Goal: Task Accomplishment & Management: Manage account settings

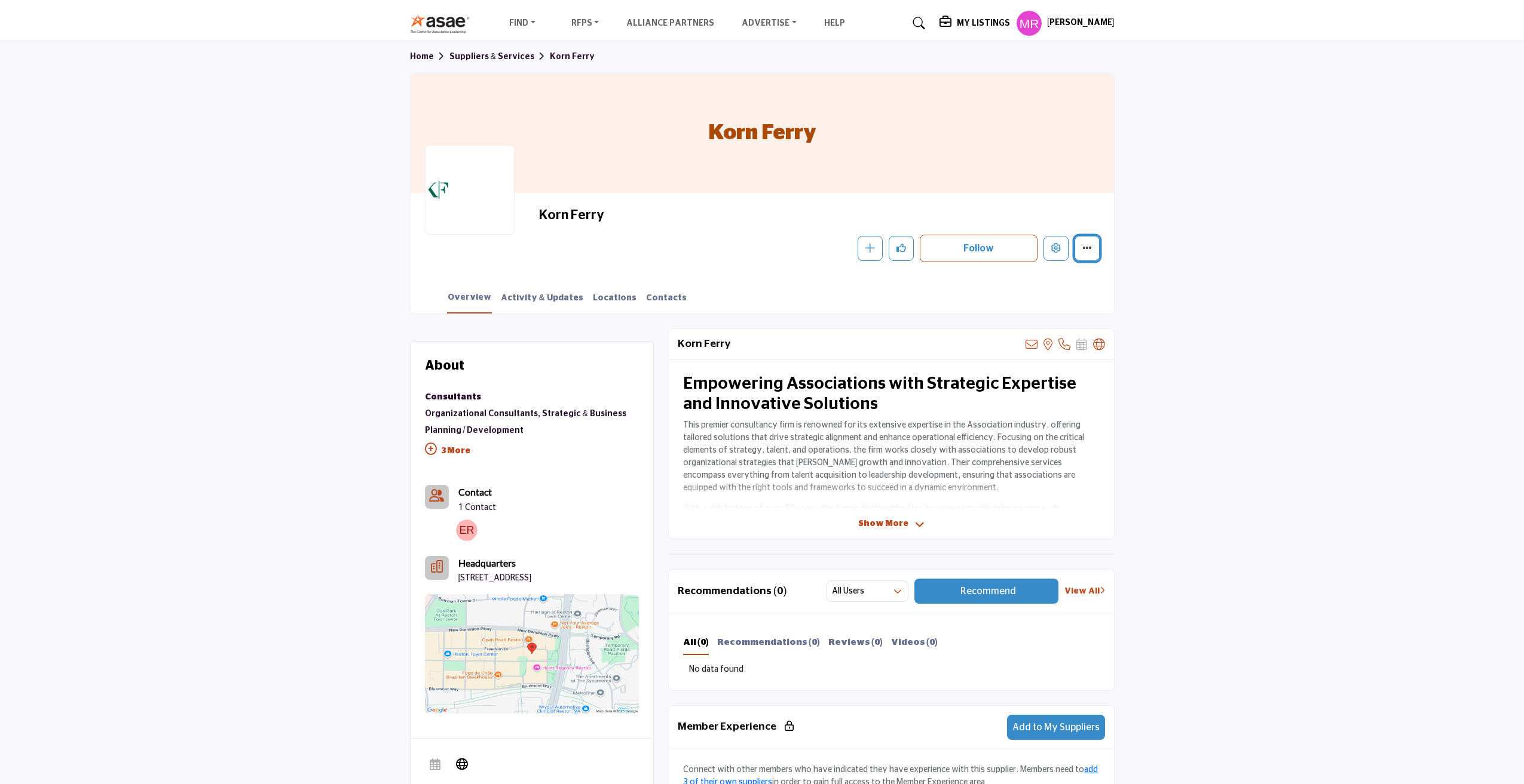
click at [1093, 251] on button "More details" at bounding box center [1087, 248] width 25 height 25
click at [1055, 250] on icon "Edit company" at bounding box center [1056, 248] width 10 height 10
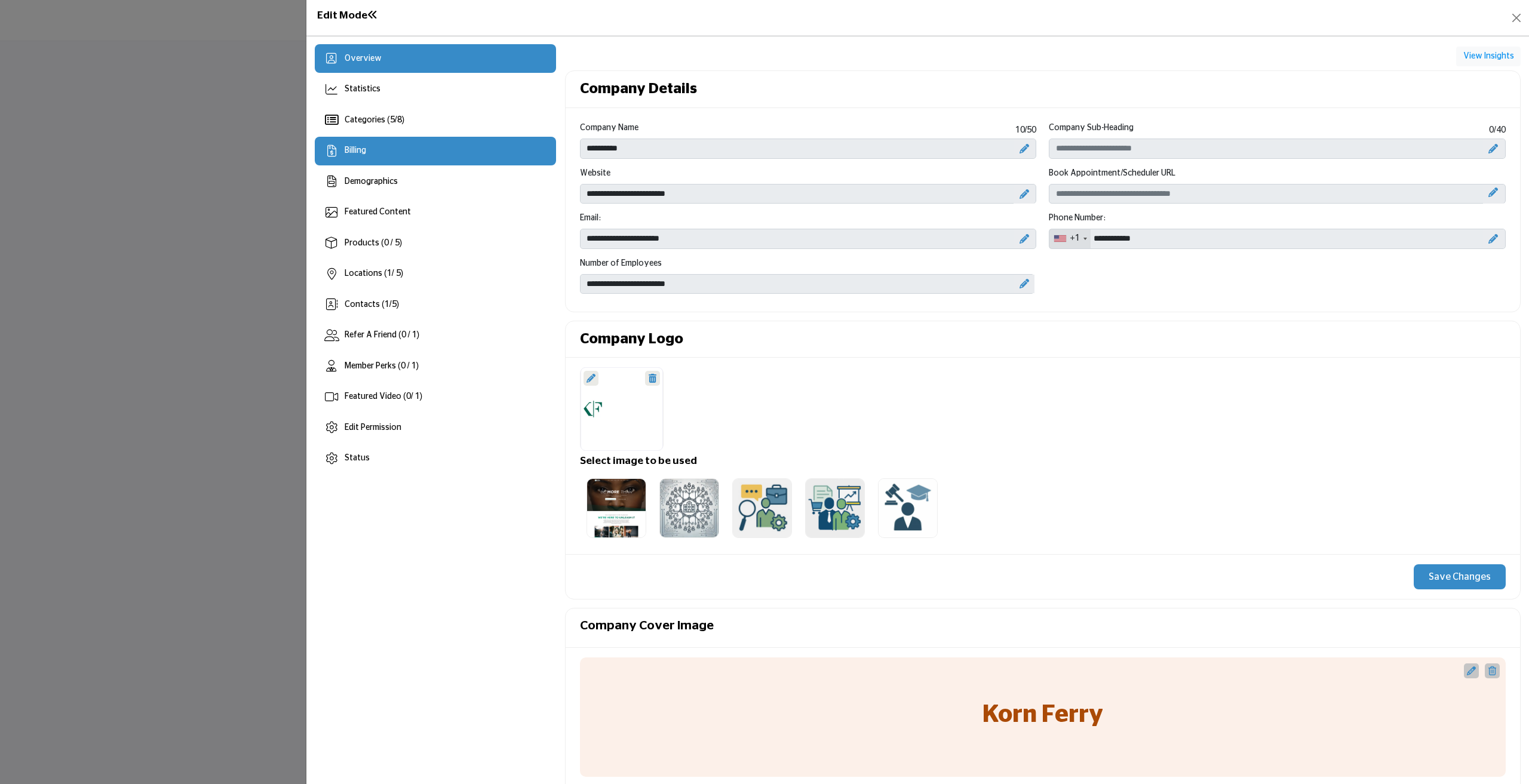
click at [360, 160] on div "Billing" at bounding box center [435, 151] width 241 height 29
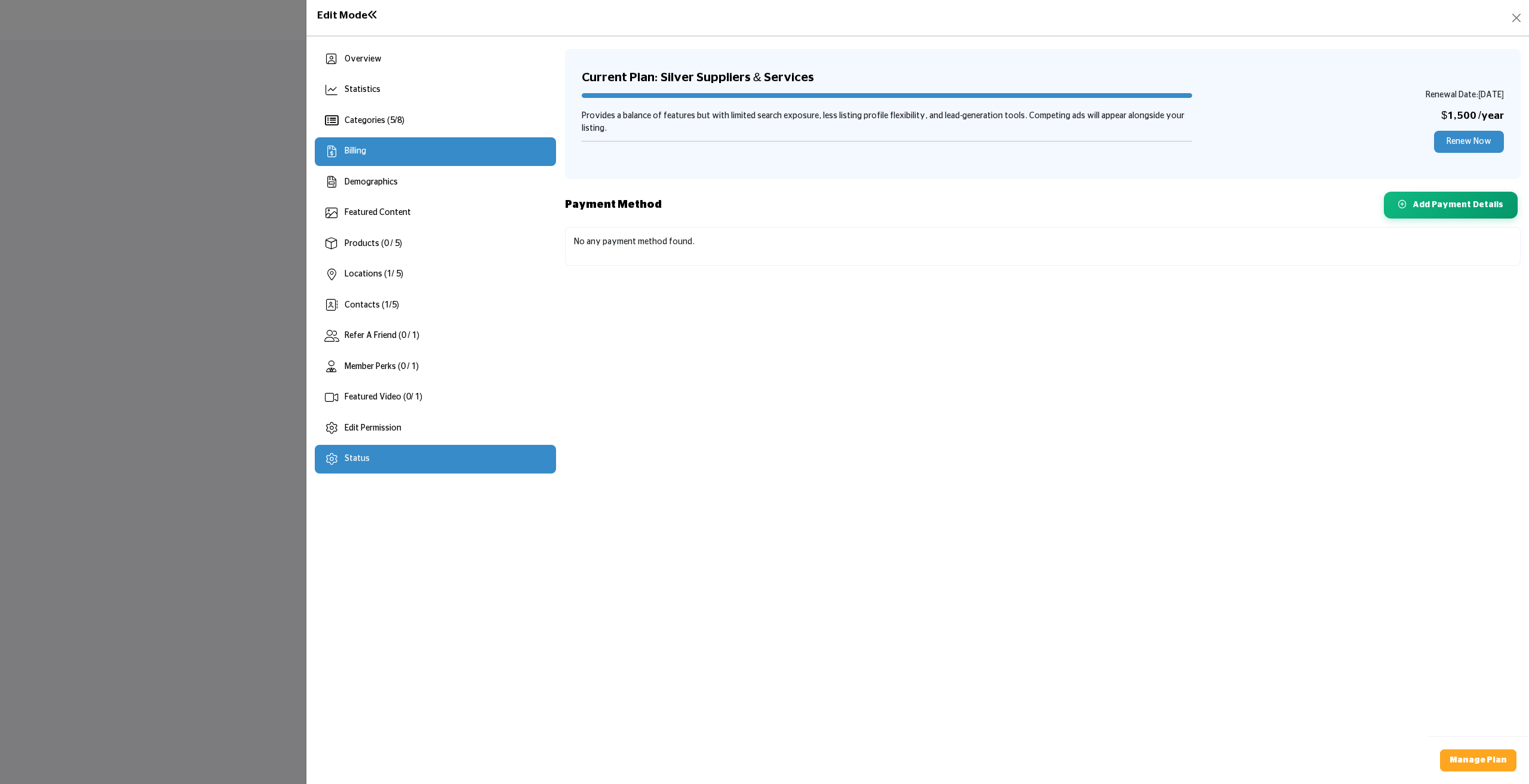
click at [361, 463] on span "Status" at bounding box center [357, 459] width 25 height 8
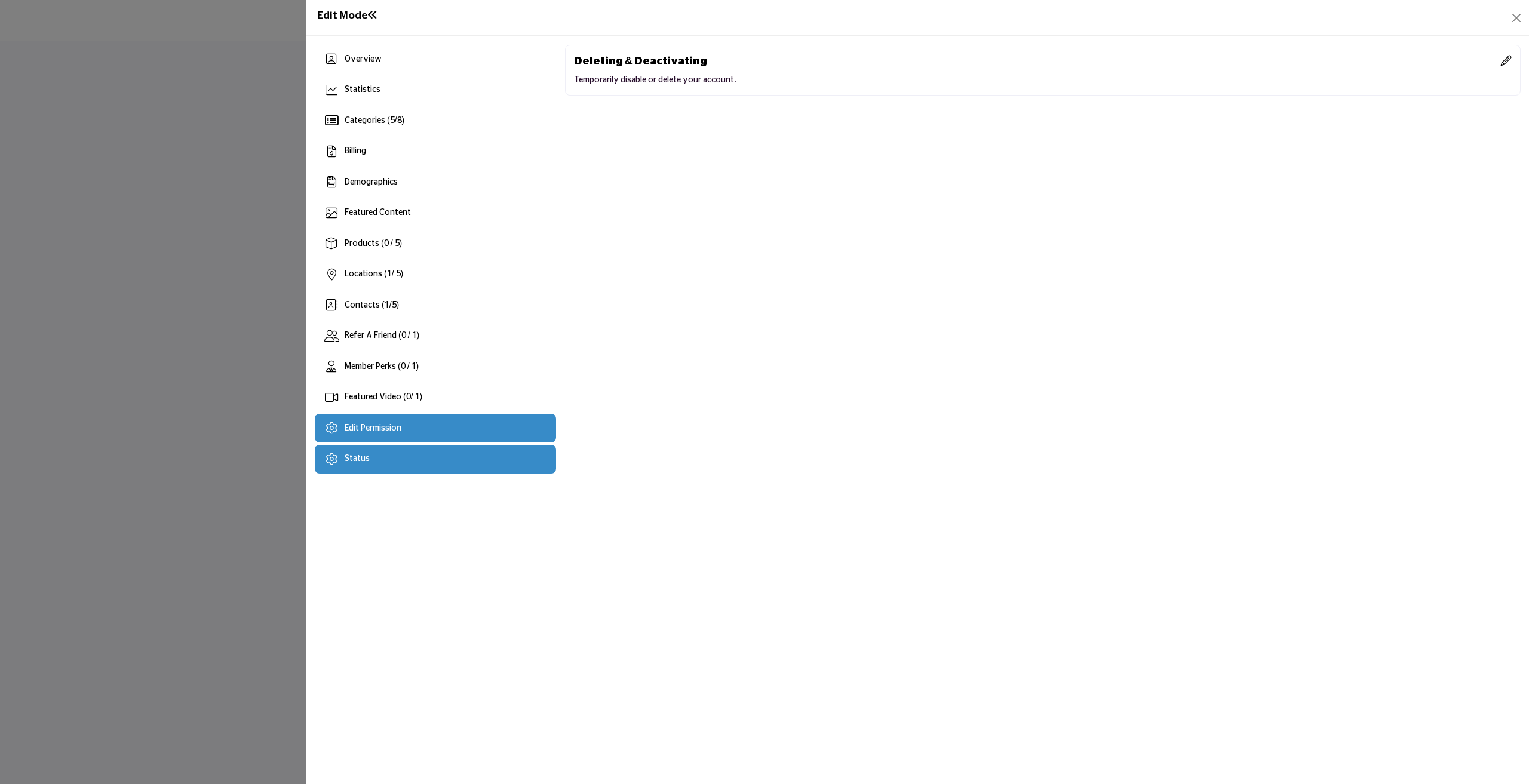
click at [358, 437] on div "Edit Permission" at bounding box center [435, 428] width 241 height 29
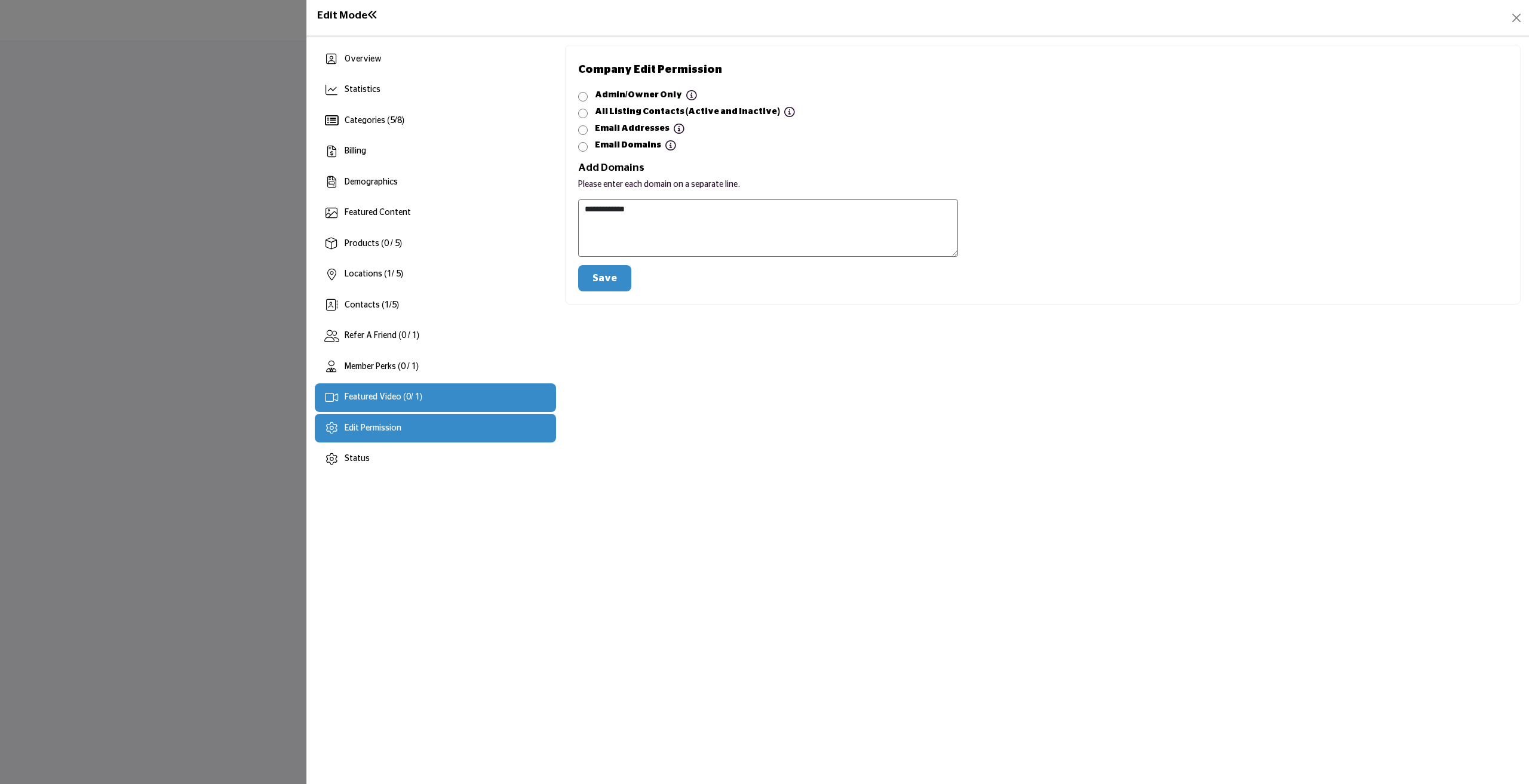
click at [364, 408] on div "Featured Video ( 0 / 1)" at bounding box center [435, 398] width 241 height 29
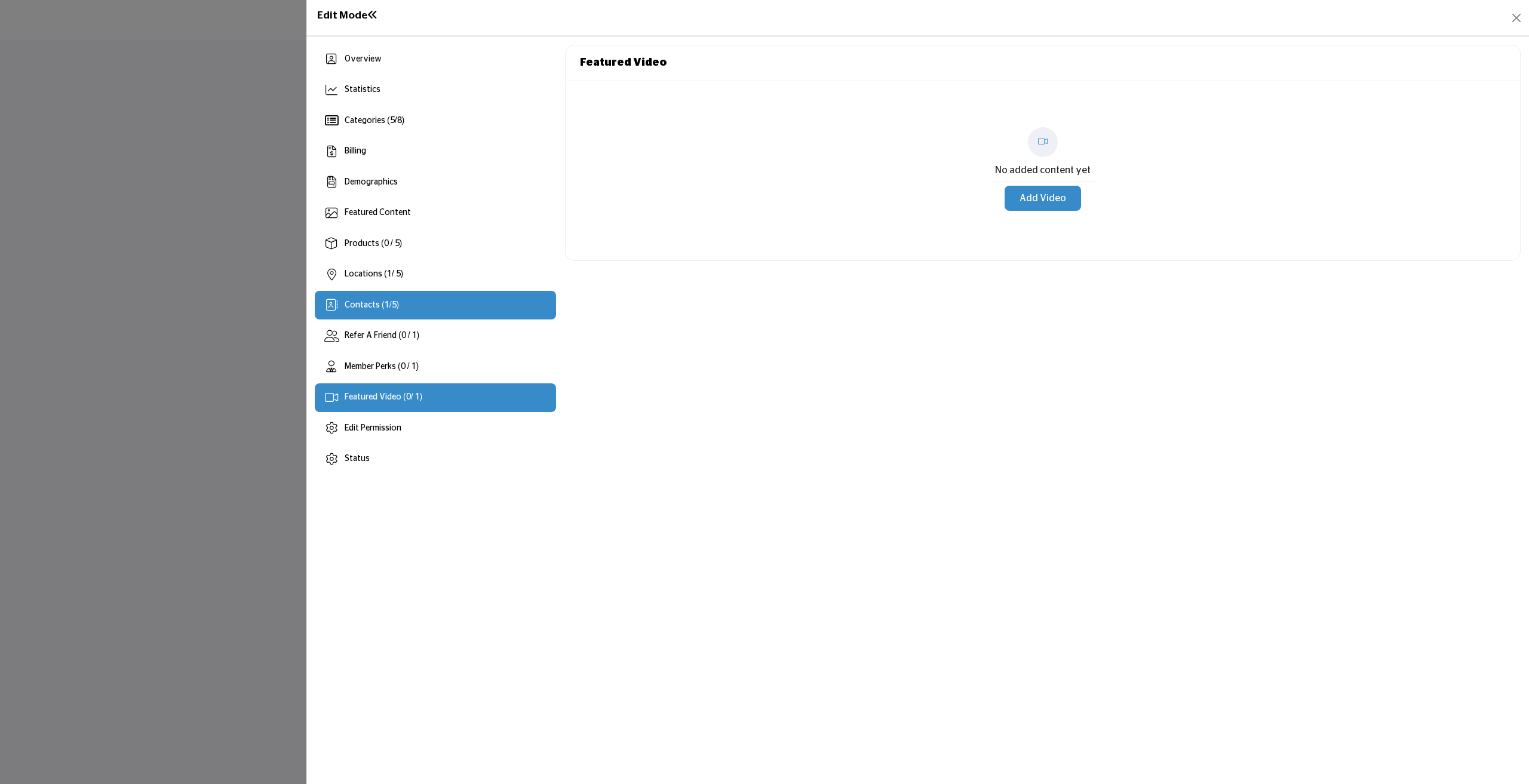
click at [368, 311] on div "Contacts ( 1 / 5 )" at bounding box center [435, 305] width 241 height 29
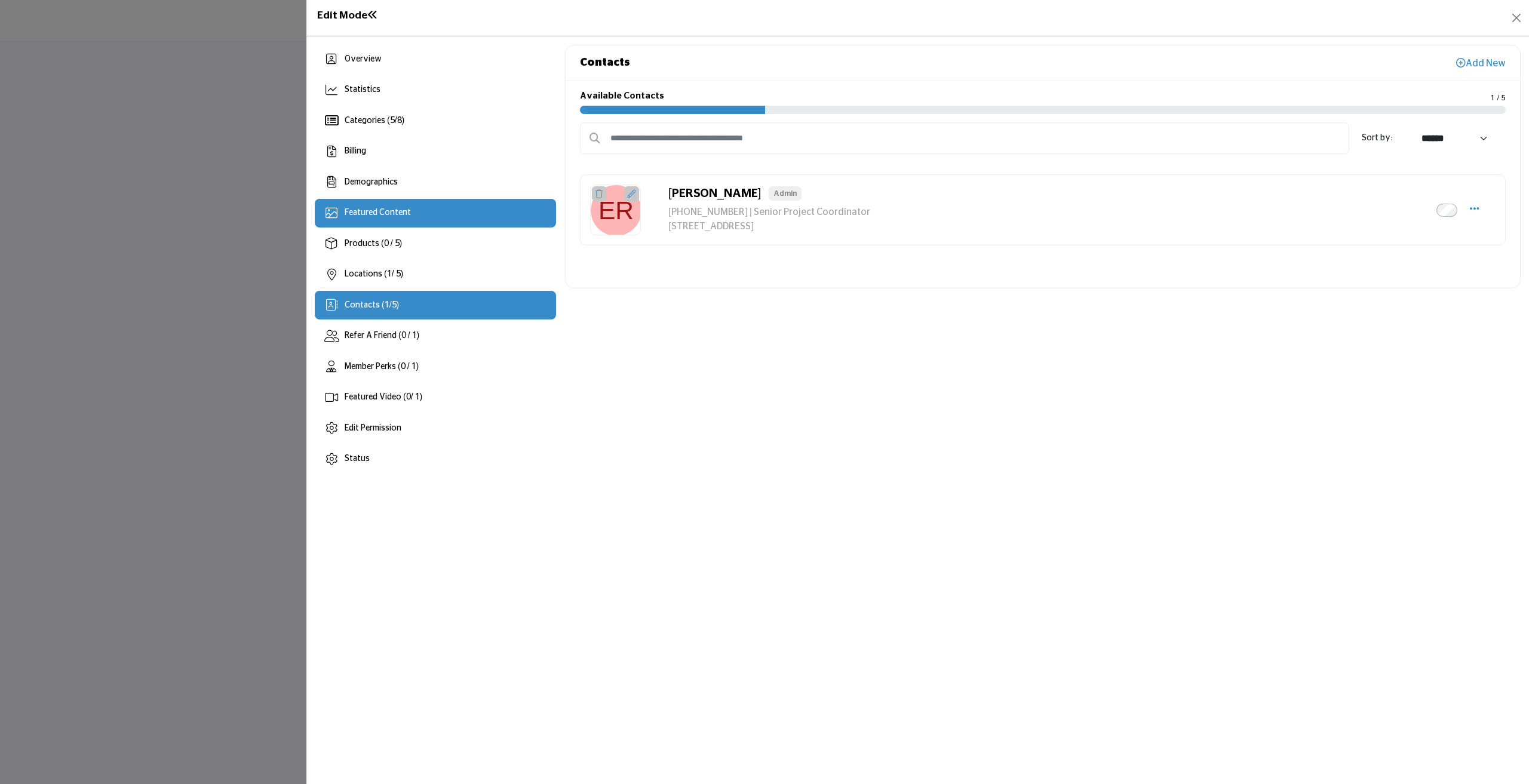
click at [368, 220] on div "Featured Content" at bounding box center [435, 213] width 241 height 29
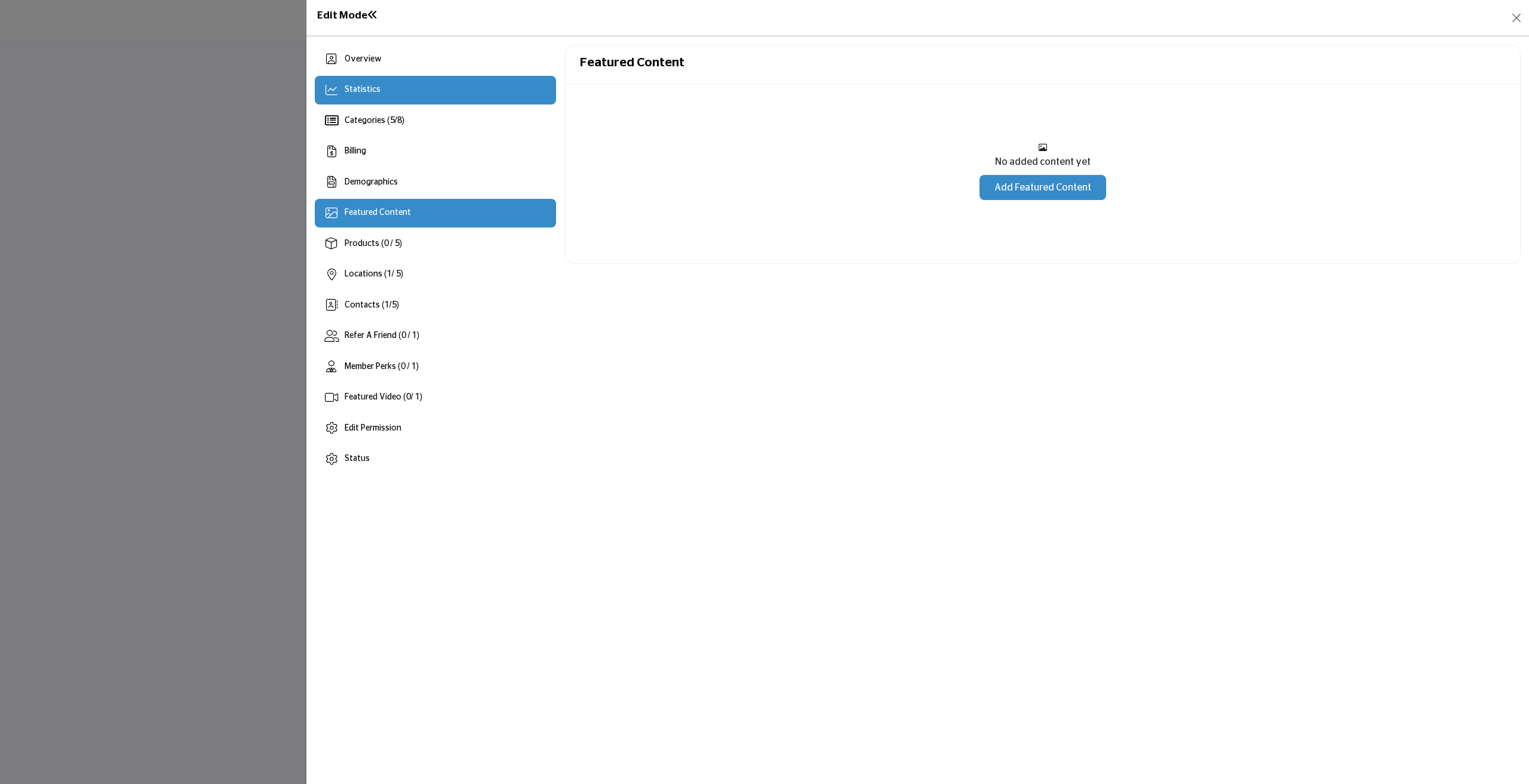
click at [358, 93] on div "Statistics" at bounding box center [362, 90] width 36 height 13
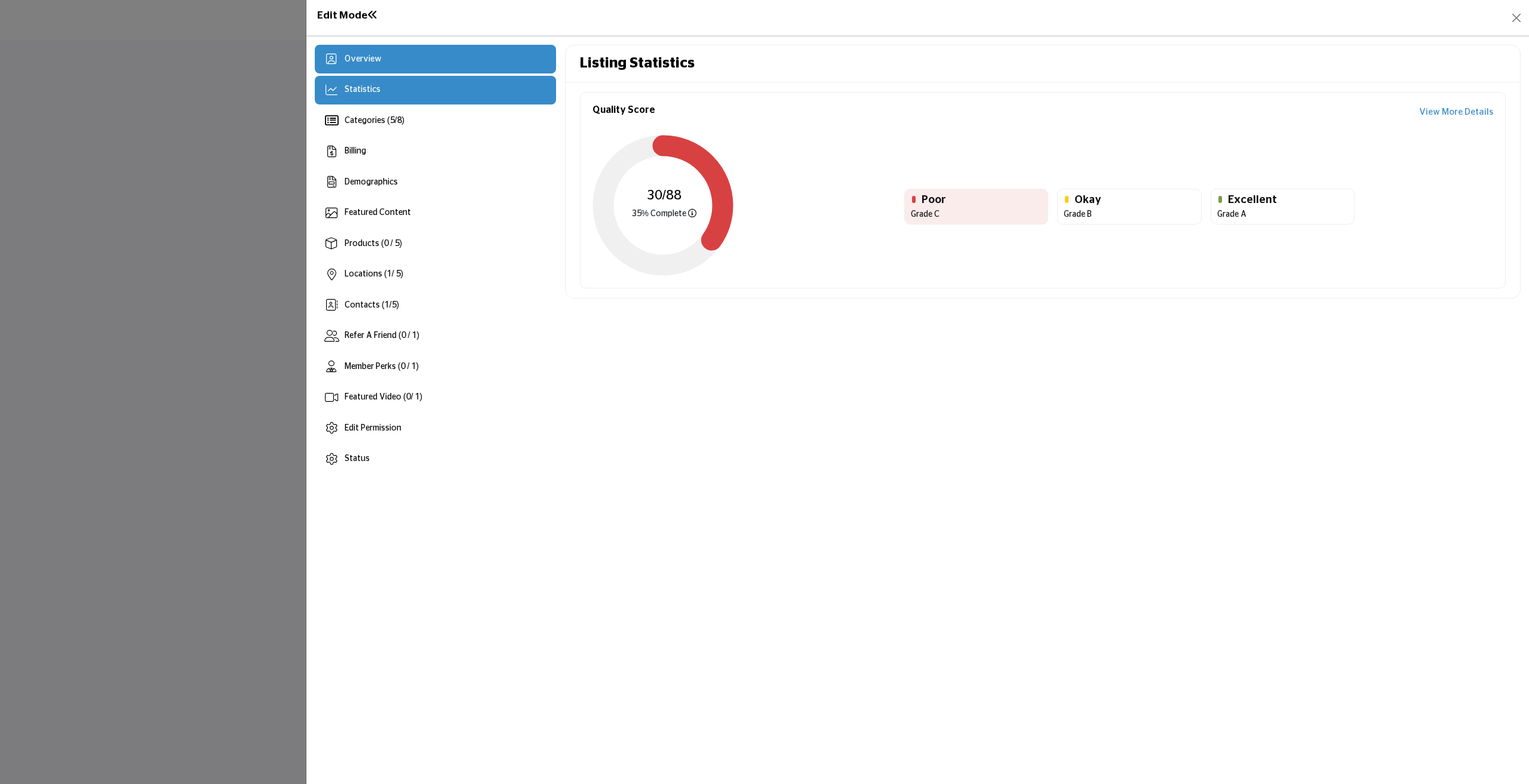
click at [363, 61] on span "Overview" at bounding box center [363, 59] width 37 height 8
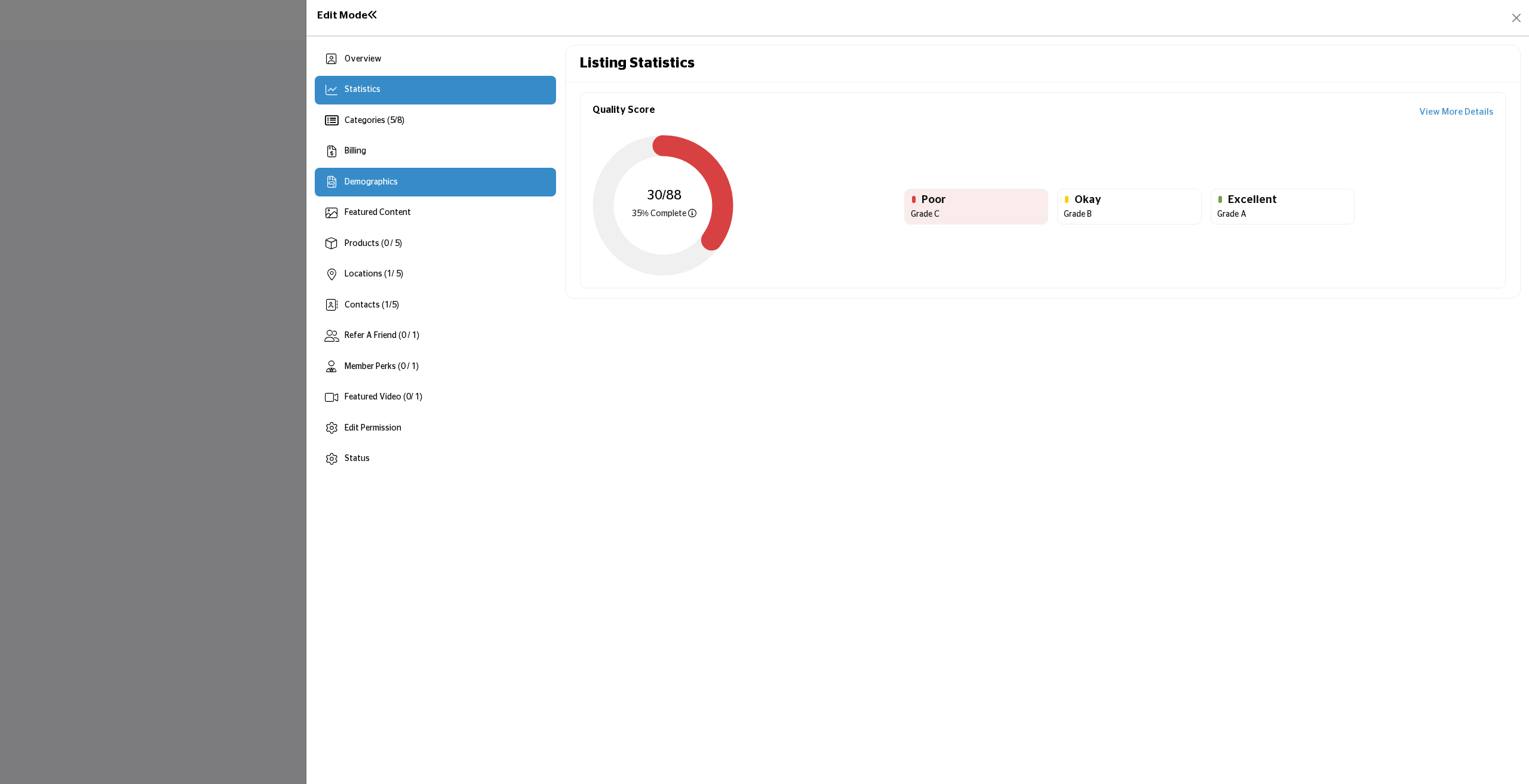
click at [392, 63] on div "Overview" at bounding box center [435, 59] width 241 height 29
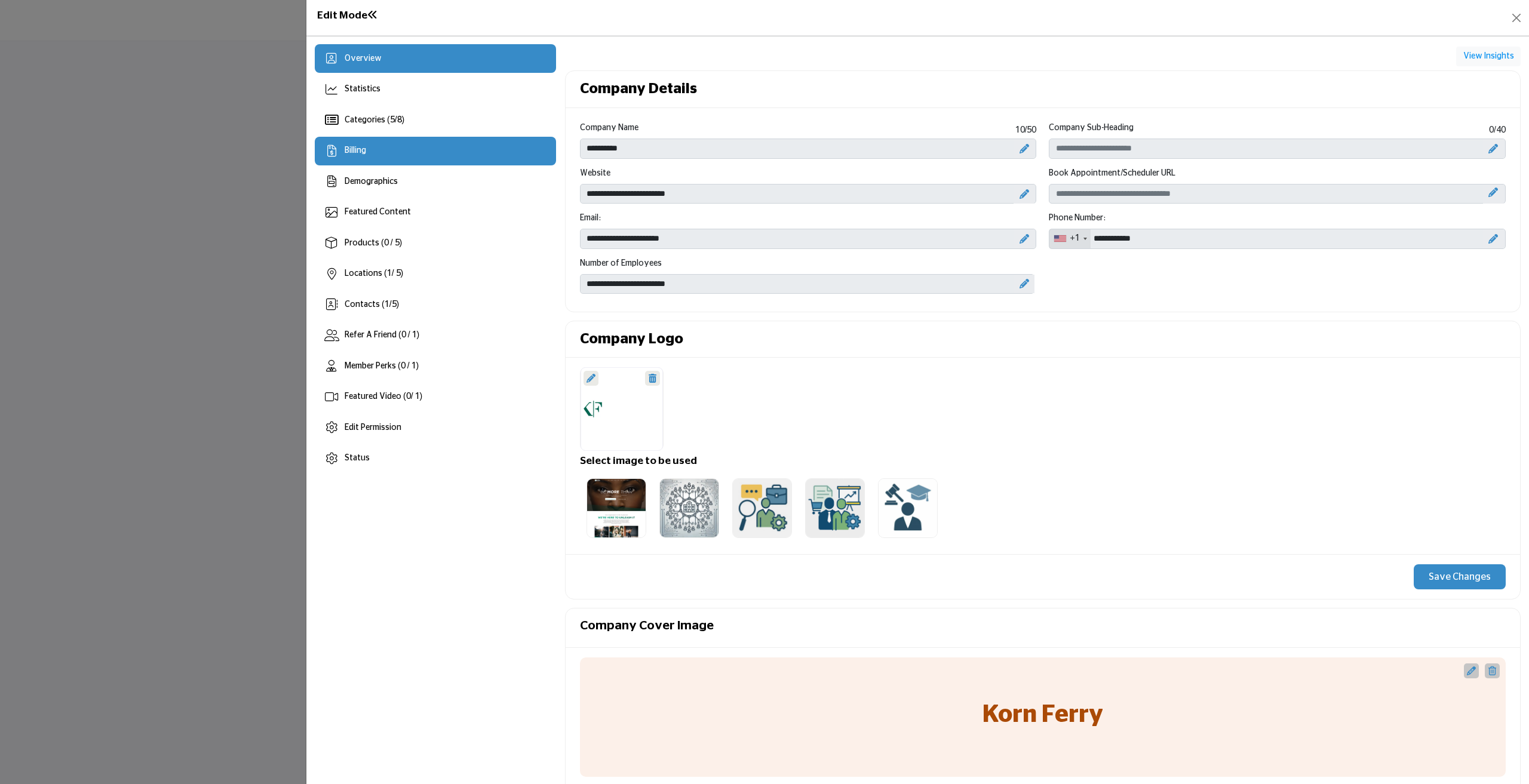
click at [385, 148] on div "Billing" at bounding box center [435, 151] width 241 height 29
